Goal: Check status: Check status

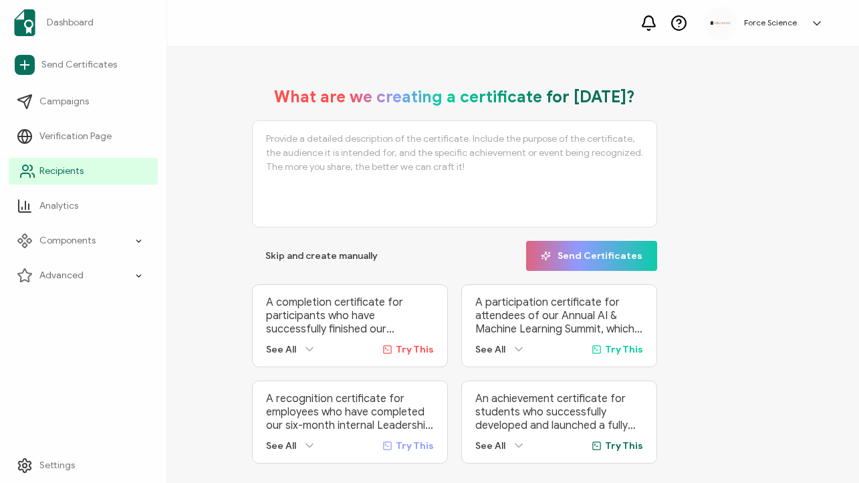
click at [33, 175] on icon at bounding box center [27, 171] width 16 height 16
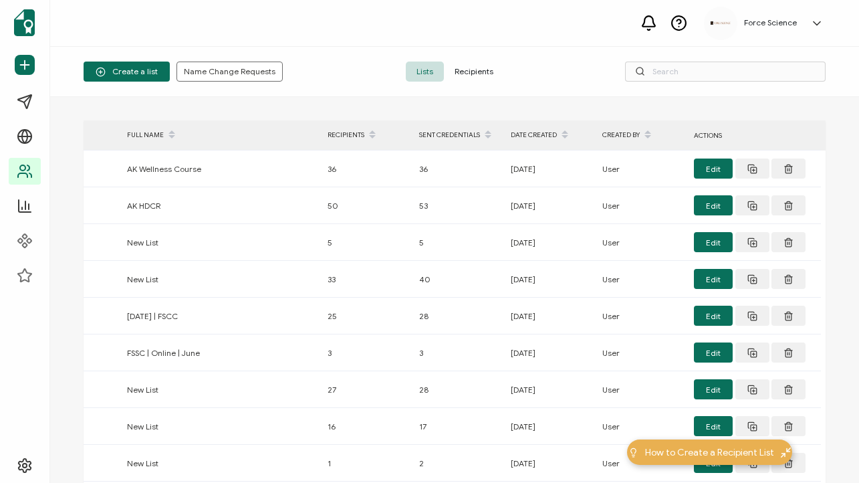
click at [472, 70] on span "Recipients" at bounding box center [474, 71] width 60 height 20
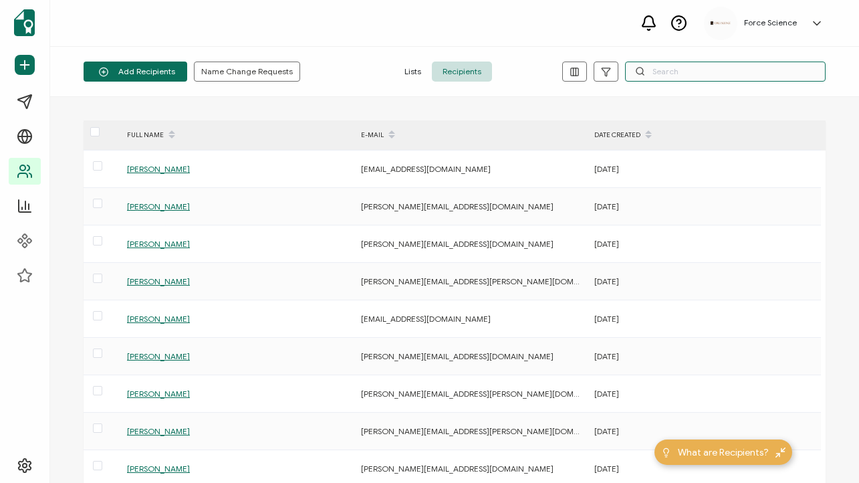
click at [683, 75] on input "text" at bounding box center [725, 71] width 201 height 20
paste input "[EMAIL_ADDRESS][DOMAIN_NAME]"
type input "[EMAIL_ADDRESS][DOMAIN_NAME]"
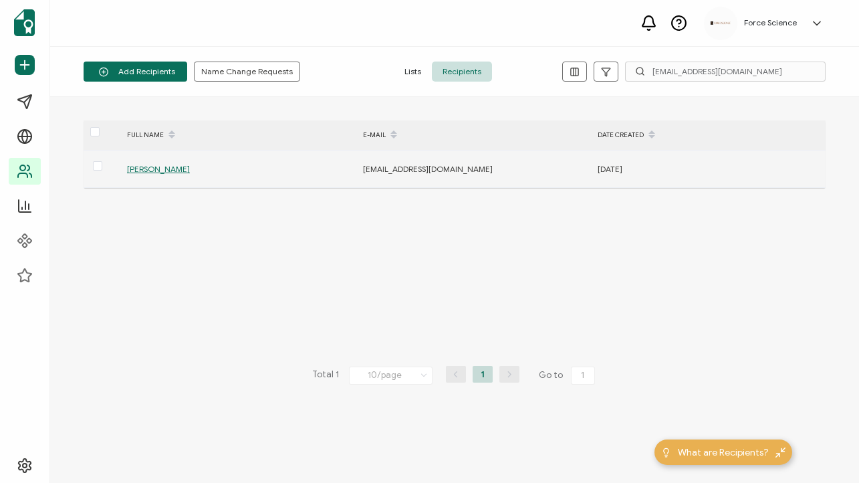
click at [143, 168] on span "[PERSON_NAME]" at bounding box center [158, 169] width 63 height 10
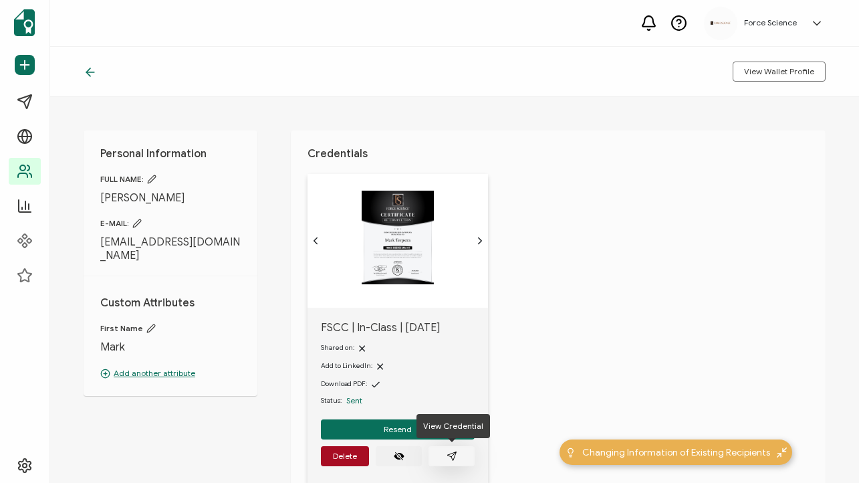
click at [448, 457] on icon "paper plane outline" at bounding box center [452, 456] width 11 height 11
click at [745, 68] on button "View Wallet Profile" at bounding box center [779, 71] width 93 height 20
